Goal: Task Accomplishment & Management: Manage account settings

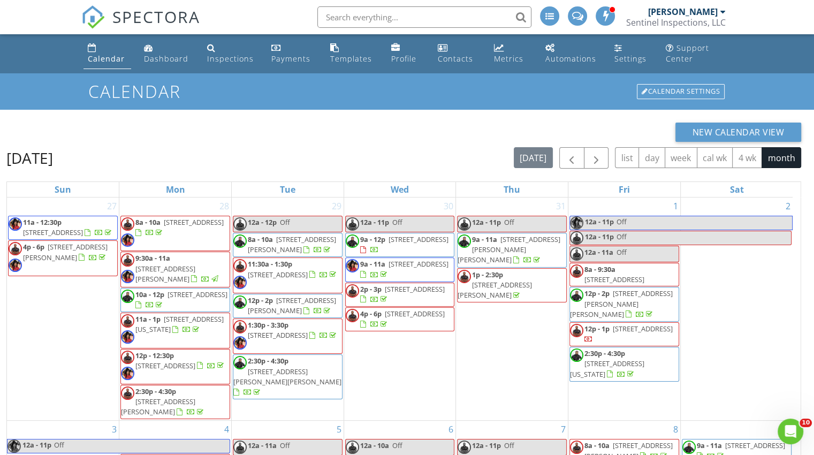
click at [393, 138] on div "New Calendar View" at bounding box center [403, 132] width 795 height 19
click at [88, 52] on div "Calendar" at bounding box center [92, 47] width 9 height 9
click at [371, 136] on div "New Calendar View" at bounding box center [403, 132] width 795 height 19
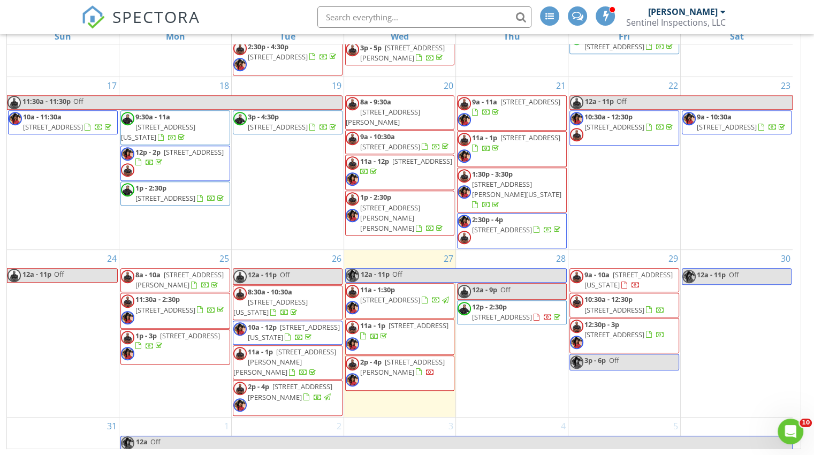
scroll to position [555, 0]
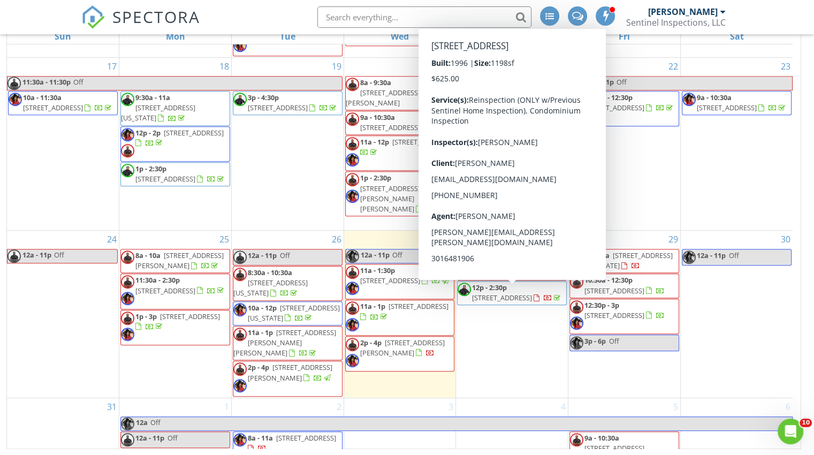
click at [554, 302] on div at bounding box center [557, 298] width 6 height 7
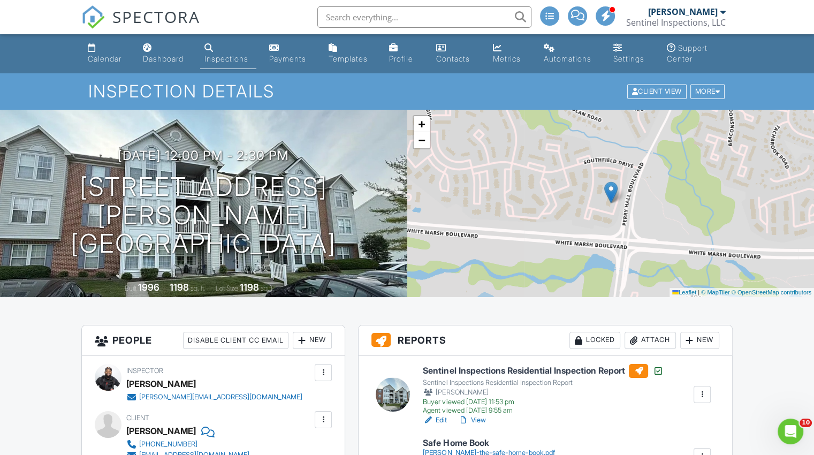
click at [92, 58] on div "Calendar" at bounding box center [105, 58] width 34 height 9
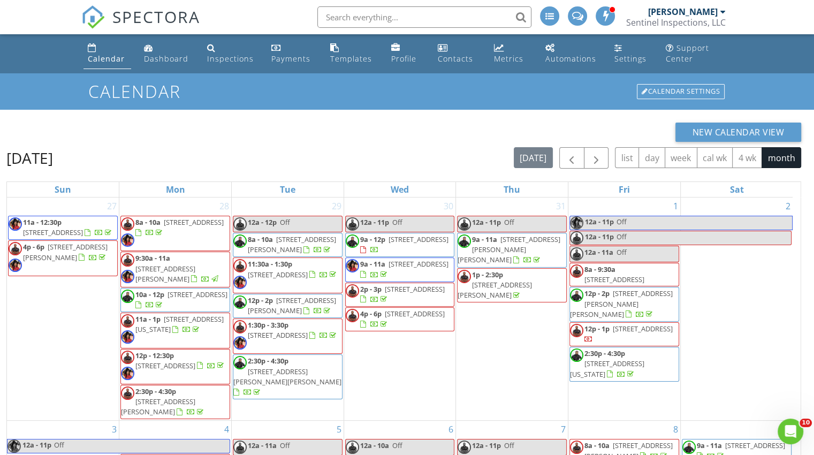
click at [390, 11] on input "text" at bounding box center [424, 16] width 214 height 21
paste input "5006 Laguna Rd"
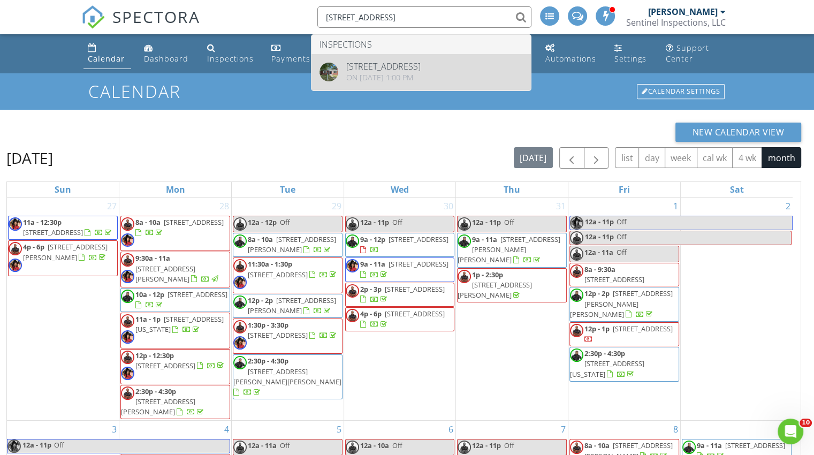
type input "5006 Laguna Rd"
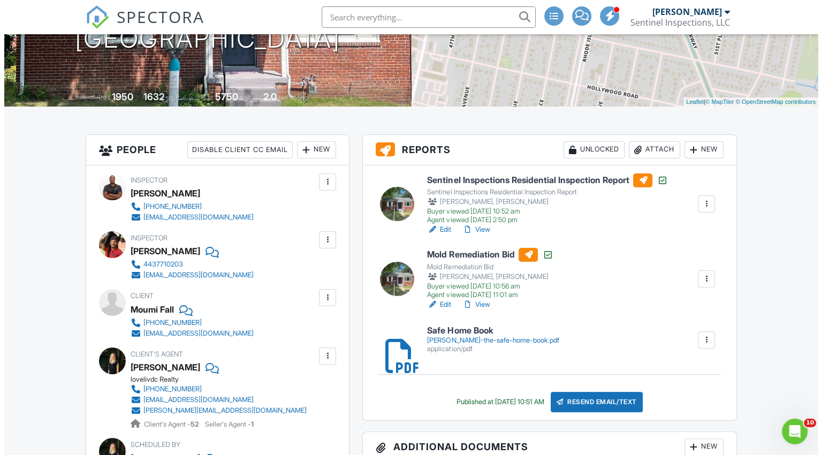
scroll to position [214, 0]
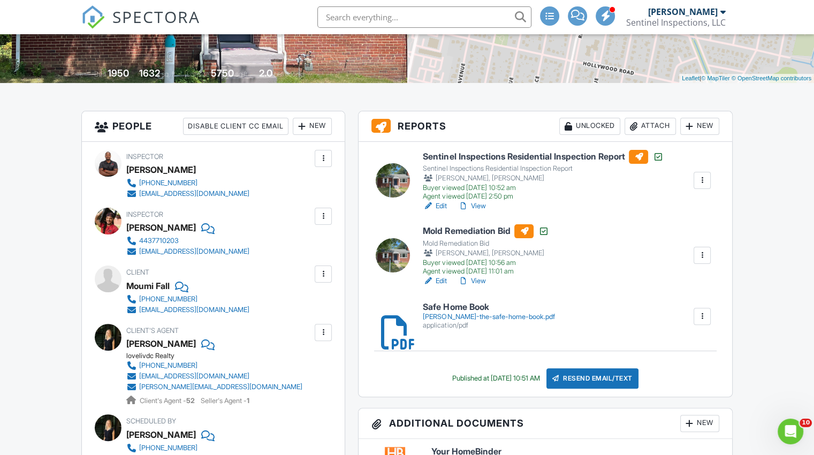
click at [649, 125] on div "Attach" at bounding box center [650, 126] width 51 height 17
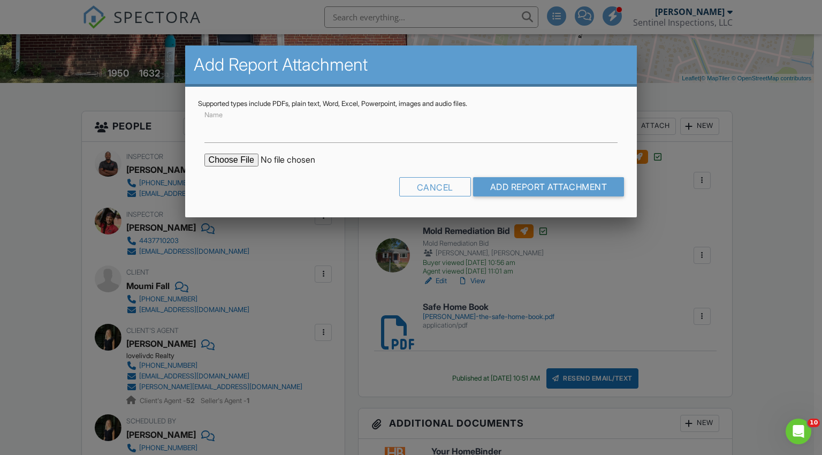
click at [238, 161] on input "file" at bounding box center [296, 160] width 182 height 13
type input "C:\fakepath\Radon Report.pdf"
click at [525, 191] on input "Add Report Attachment" at bounding box center [549, 186] width 152 height 19
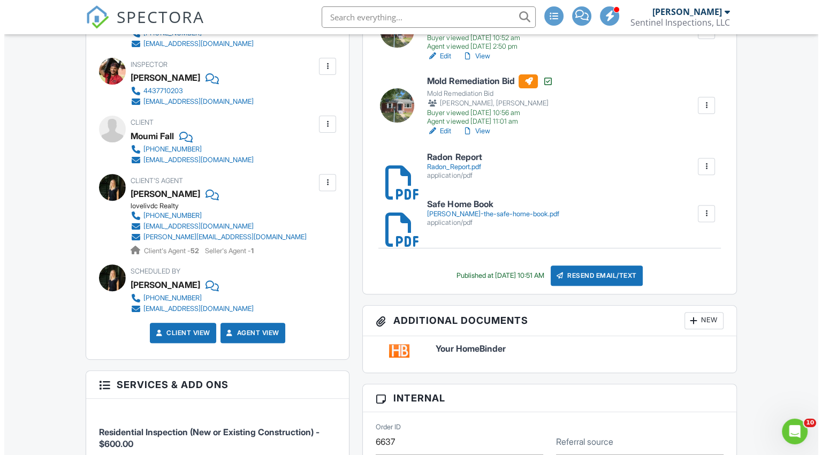
scroll to position [375, 0]
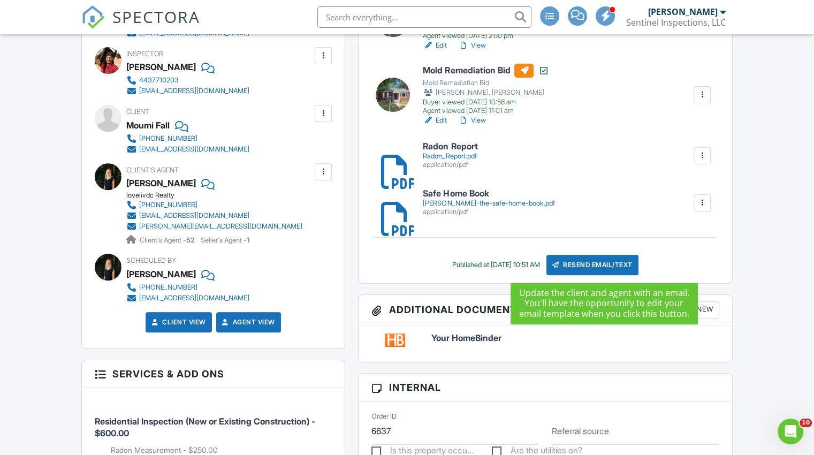
click at [581, 262] on div "Resend Email/Text" at bounding box center [593, 265] width 92 height 20
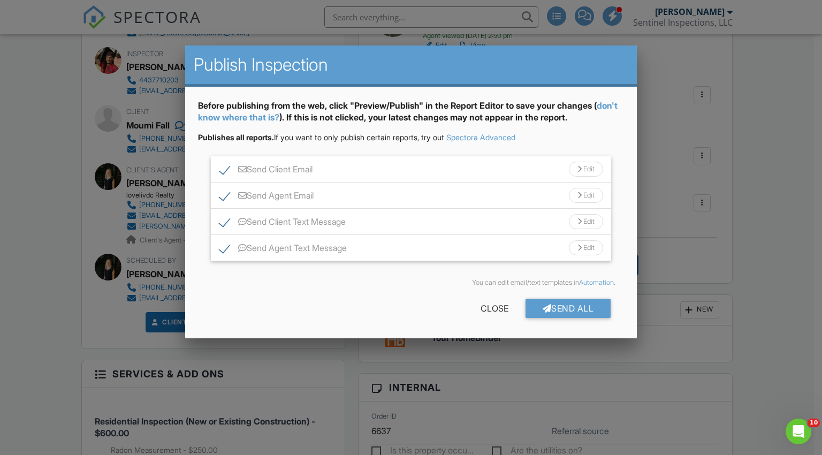
click at [221, 256] on div "Send Agent Text Message Edit" at bounding box center [411, 248] width 401 height 26
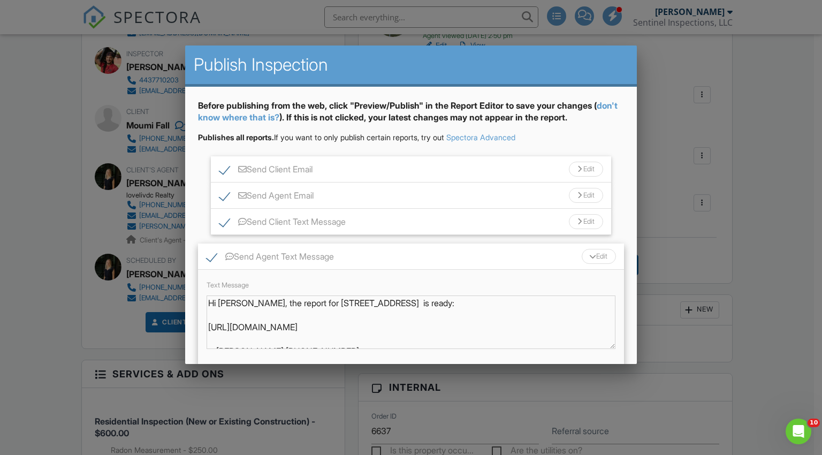
click at [210, 262] on label "Send Agent Text Message" at bounding box center [270, 258] width 127 height 13
checkbox input "false"
click at [199, 221] on ul "Send Client Email Edit Subject Line Your Home Inspection Report Email body (you…" at bounding box center [411, 261] width 427 height 210
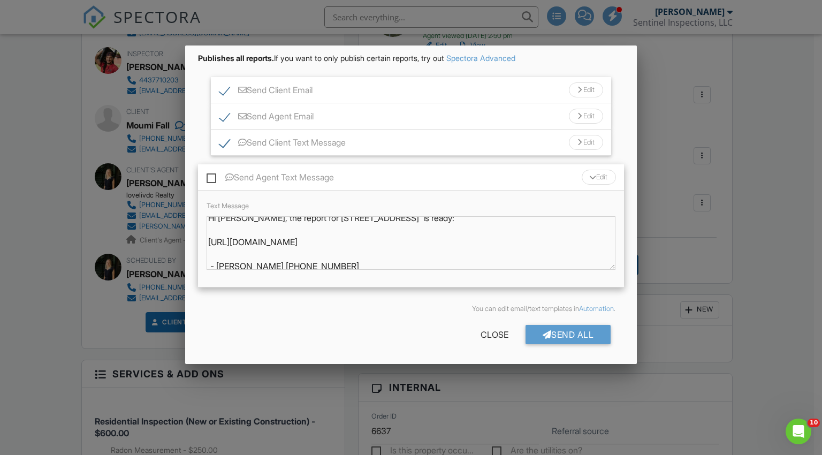
scroll to position [9, 0]
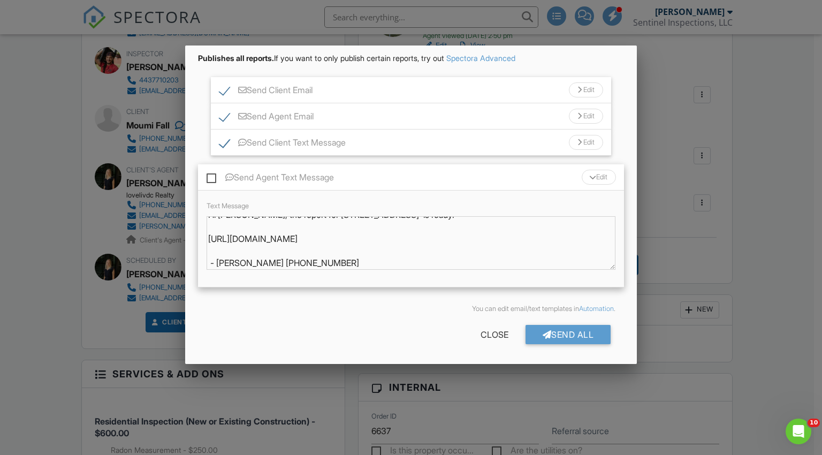
click at [542, 336] on div "Send All" at bounding box center [569, 334] width 86 height 19
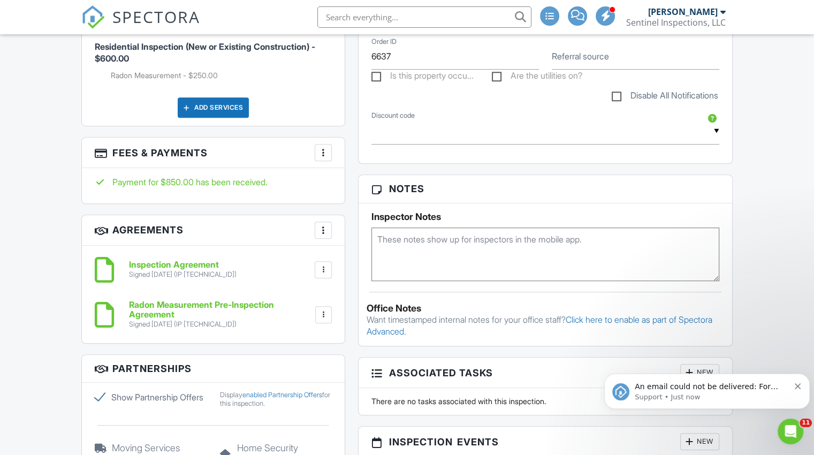
click at [794, 385] on div "An email could not be delivered: For more information, view Why emails don't ge…" at bounding box center [707, 391] width 190 height 21
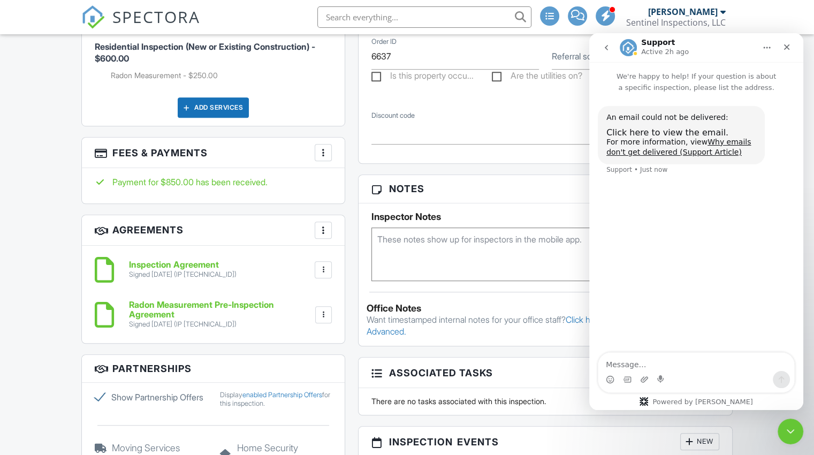
click at [786, 44] on icon "Close" at bounding box center [787, 47] width 9 height 9
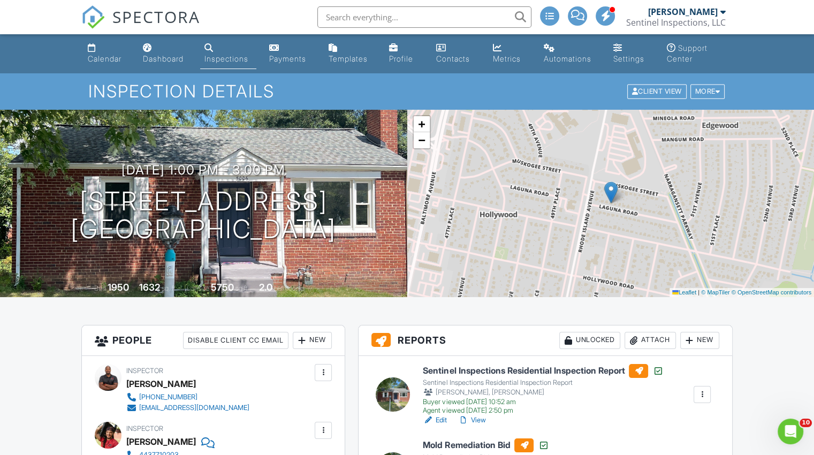
click at [101, 63] on div "Calendar" at bounding box center [105, 58] width 34 height 9
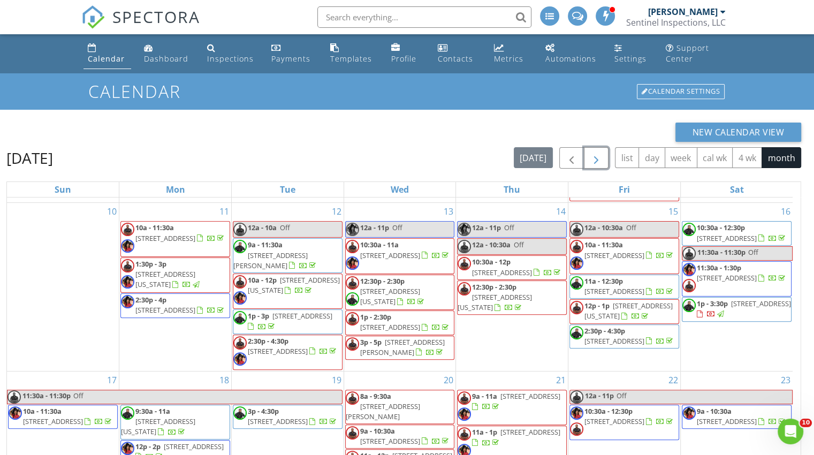
click at [607, 161] on button "button" at bounding box center [596, 158] width 25 height 22
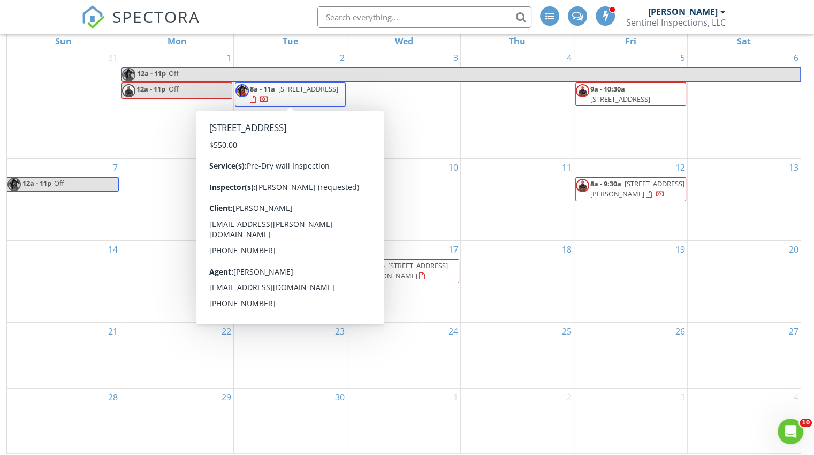
scroll to position [153, 0]
